Goal: Navigation & Orientation: Find specific page/section

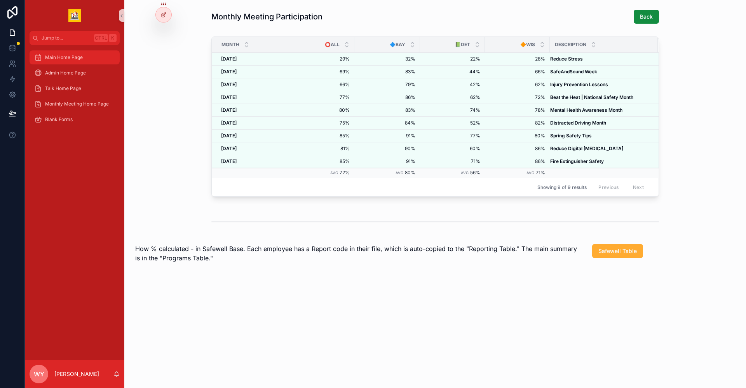
click at [63, 60] on span "Main Home Page" at bounding box center [64, 57] width 38 height 6
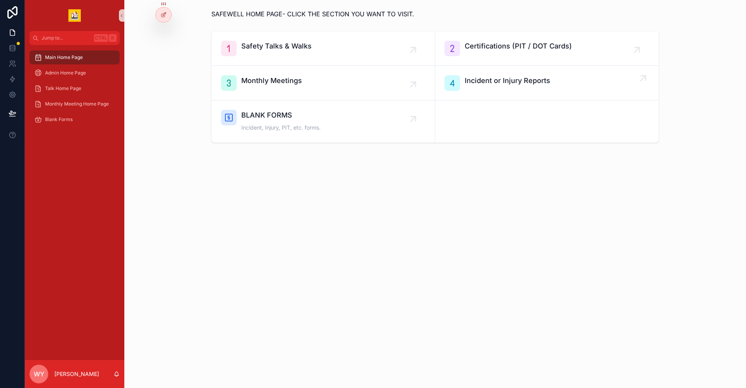
click at [495, 81] on span "Incident or Injury Reports" at bounding box center [507, 80] width 85 height 11
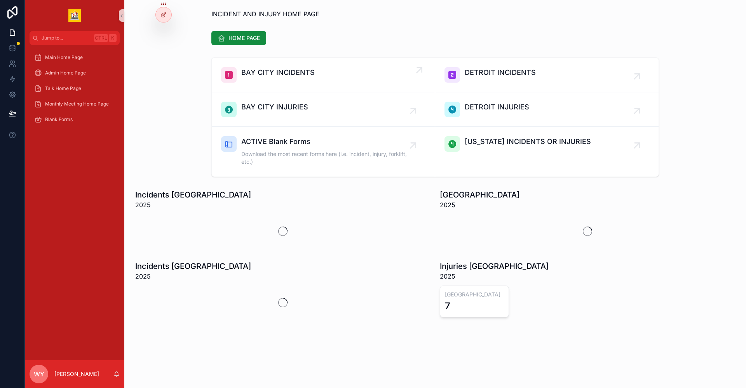
click at [300, 70] on span "BAY CITY INCIDENTS" at bounding box center [277, 72] width 73 height 11
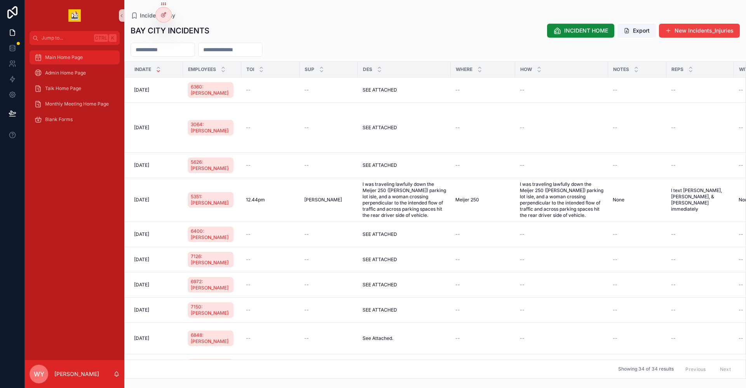
click at [68, 58] on span "Main Home Page" at bounding box center [64, 57] width 38 height 6
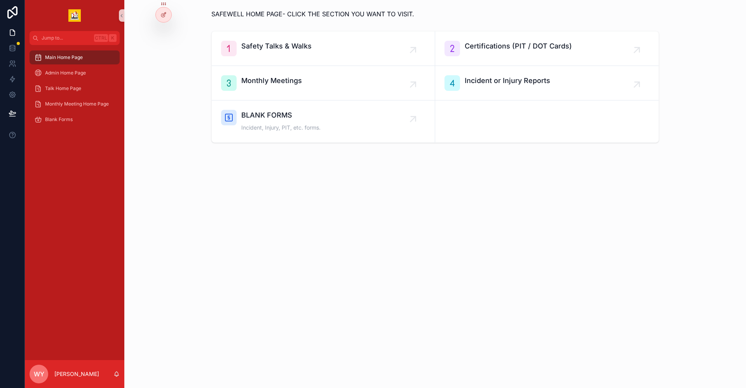
click at [204, 146] on div "SAFEWELL HOME PAGE- CLICK THE SECTION YOU WANT TO VISIT. Safety Talks & Walks C…" at bounding box center [435, 98] width 622 height 196
click at [308, 78] on div "Monthly Meetings" at bounding box center [323, 83] width 204 height 16
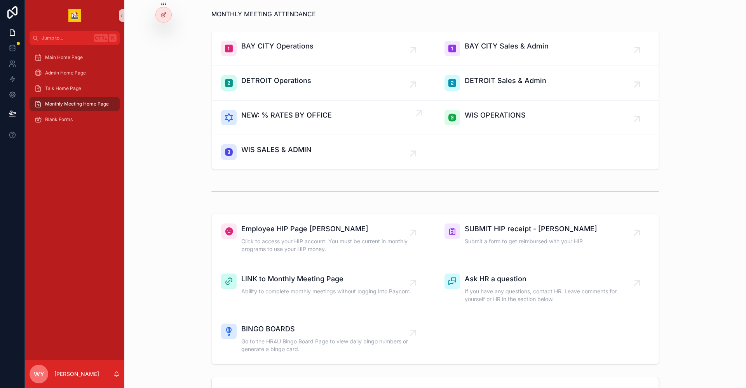
click at [325, 107] on link "NEW: % RATES BY OFFICE" at bounding box center [323, 118] width 223 height 35
